Goal: Find specific page/section: Find specific page/section

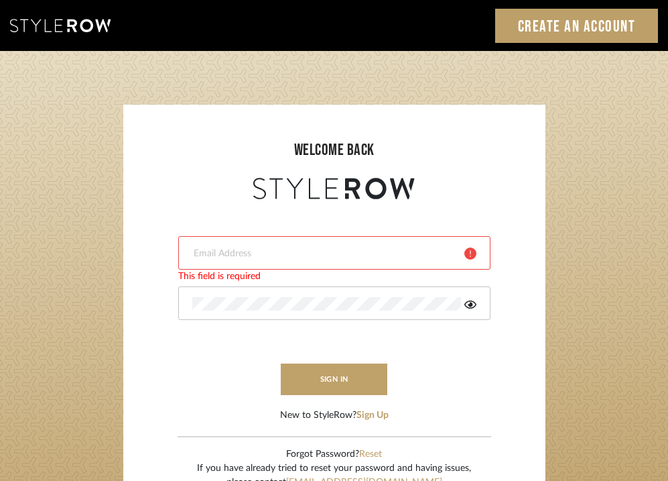
type input "[EMAIL_ADDRESS][DOMAIN_NAME]"
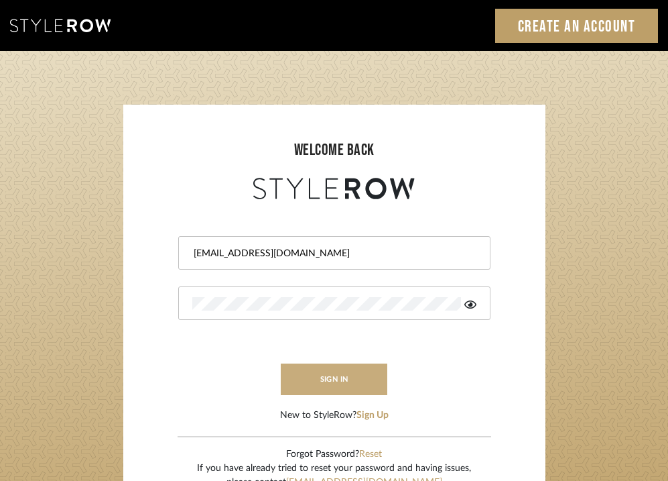
click at [351, 378] on button "sign in" at bounding box center [334, 379] width 107 height 32
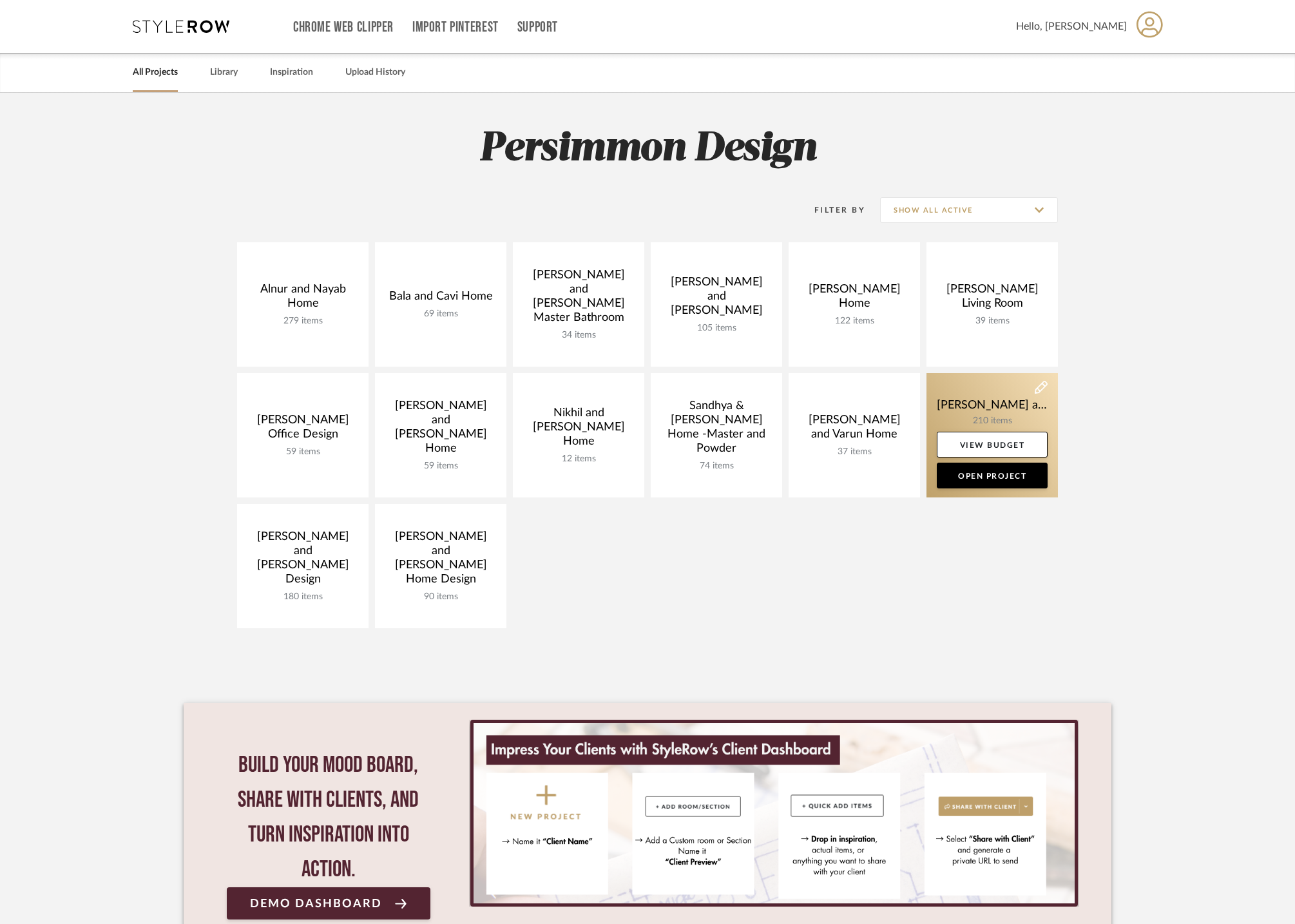
click at [961, 413] on link at bounding box center [992, 435] width 132 height 124
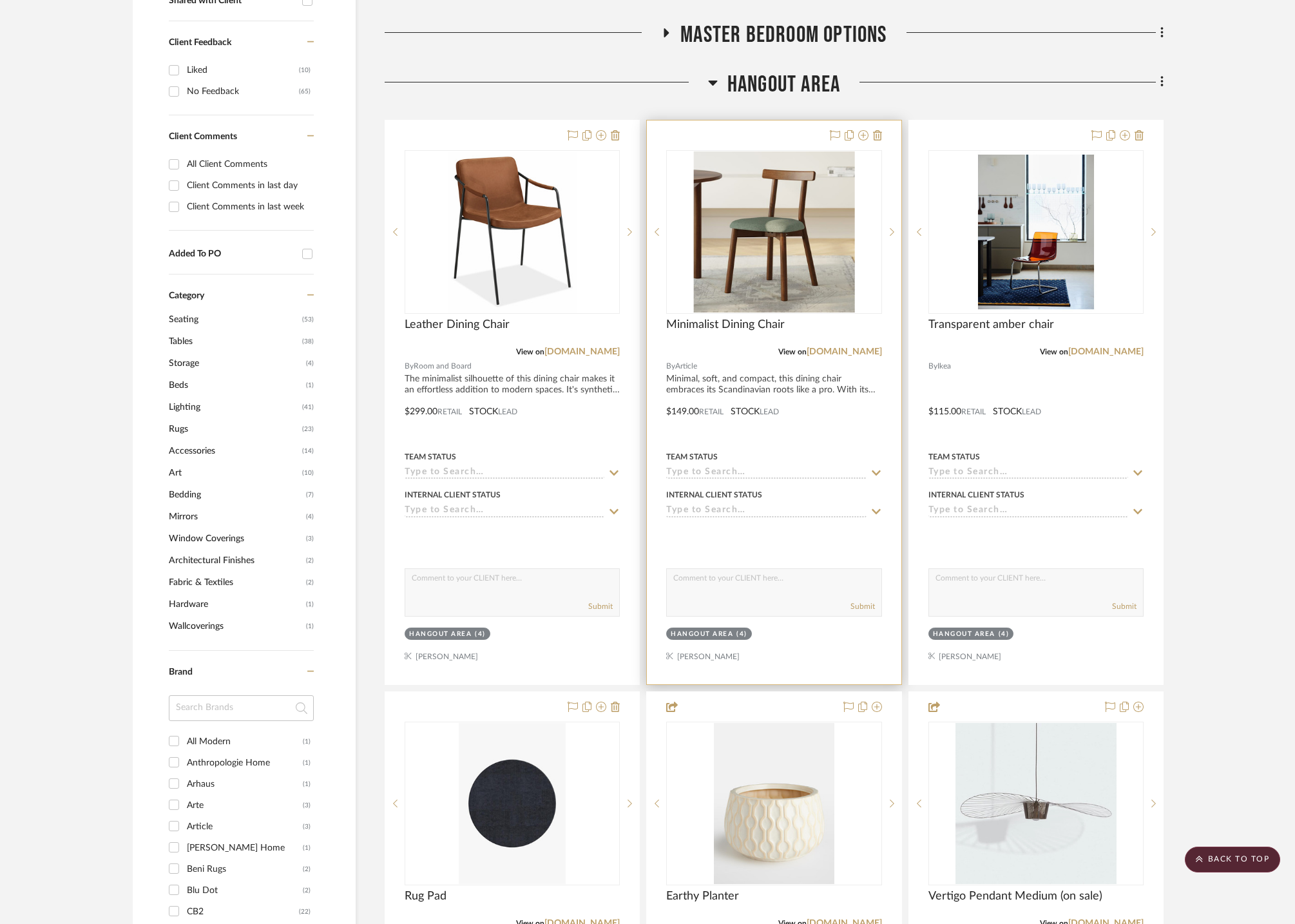
scroll to position [561, 0]
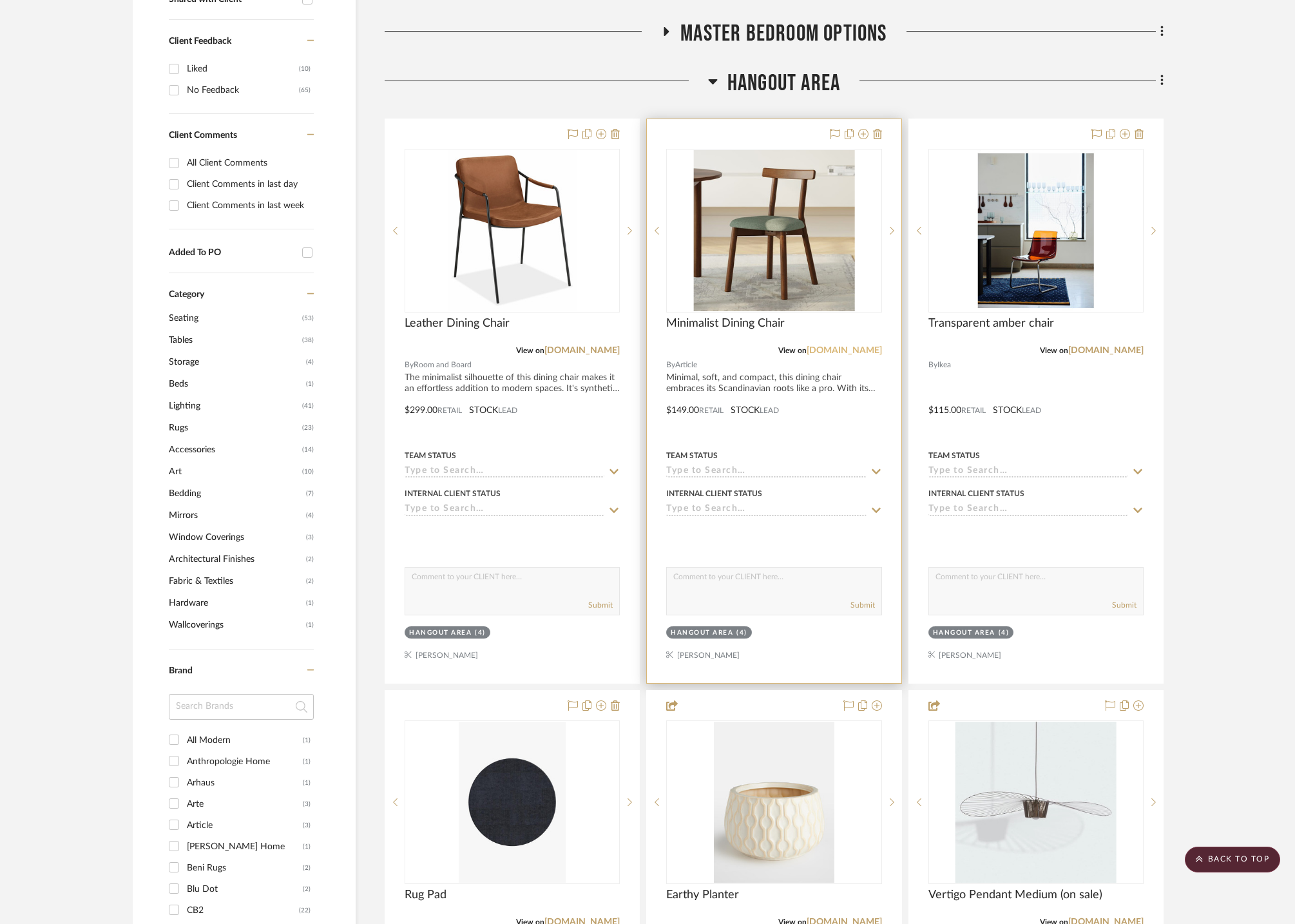
click at [870, 346] on link "article.com" at bounding box center [844, 350] width 75 height 9
click at [861, 352] on link "article.com" at bounding box center [844, 350] width 75 height 9
